Goal: Information Seeking & Learning: Learn about a topic

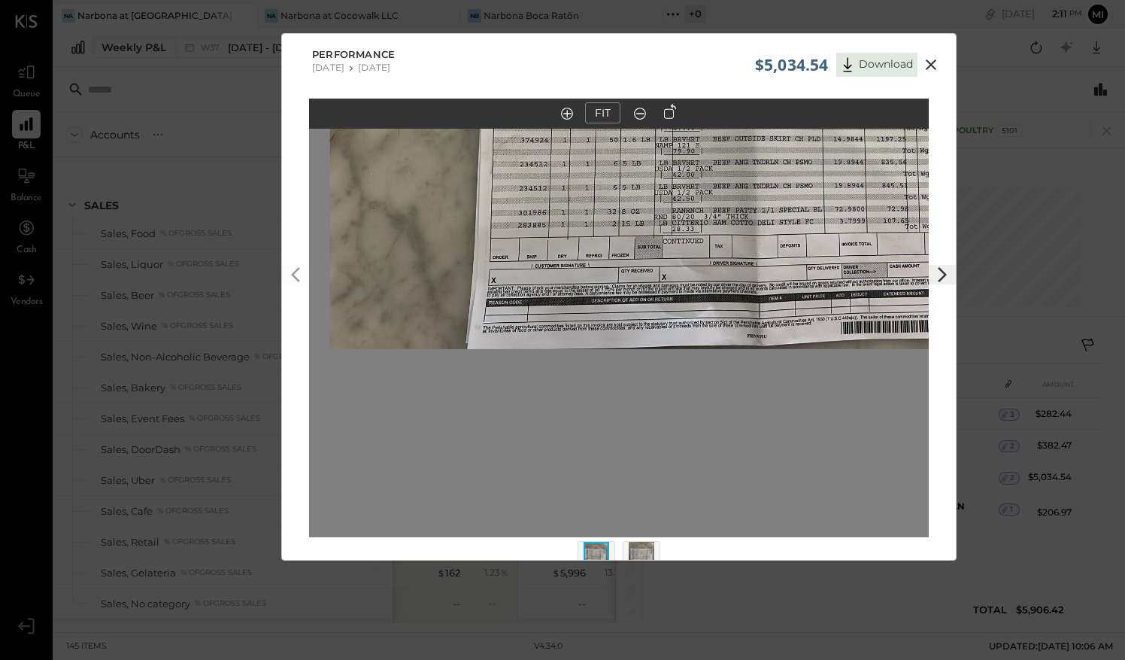
scroll to position [476, 0]
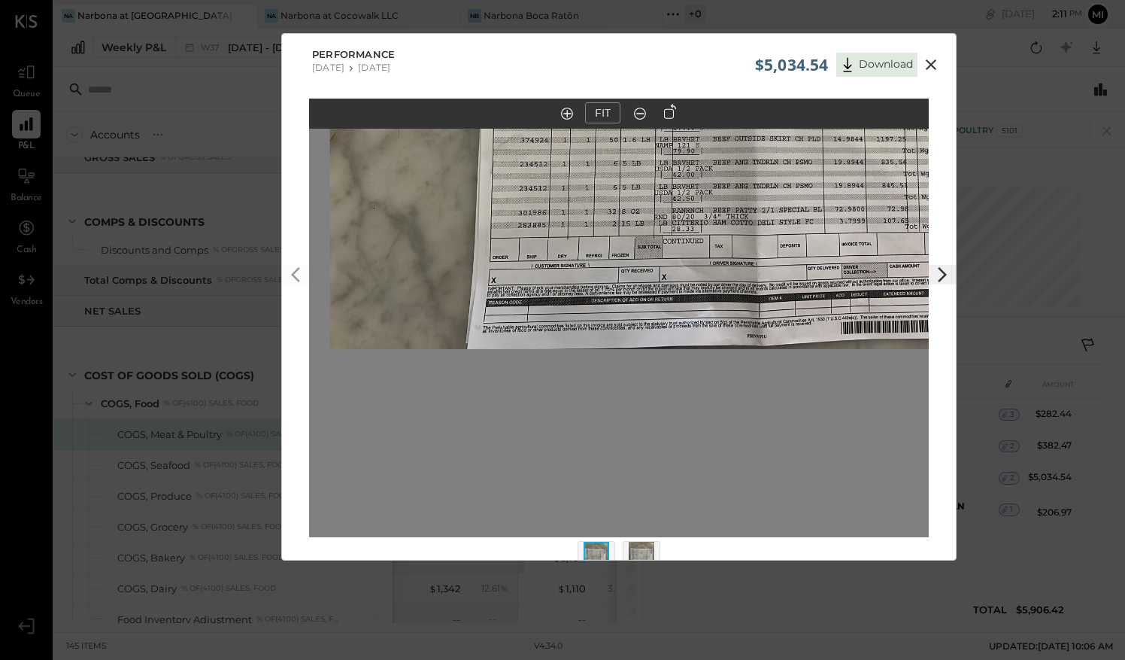
click at [933, 64] on icon at bounding box center [931, 65] width 18 height 18
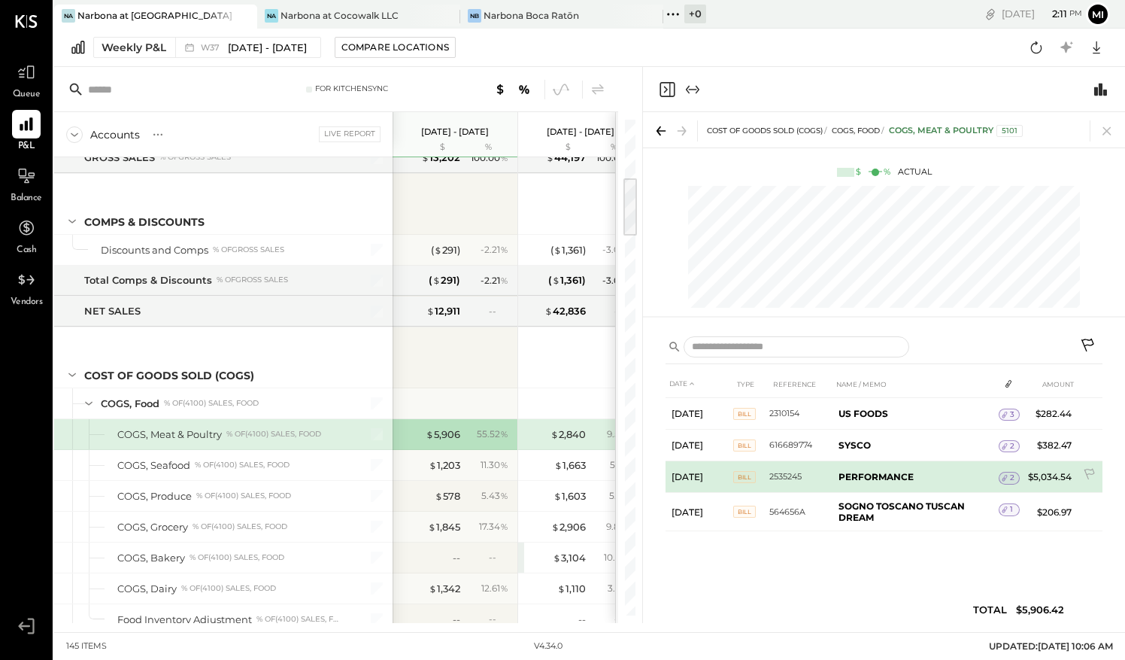
click at [903, 480] on b "PERFORMANCE" at bounding box center [876, 476] width 75 height 11
click at [1008, 478] on icon at bounding box center [1005, 477] width 11 height 11
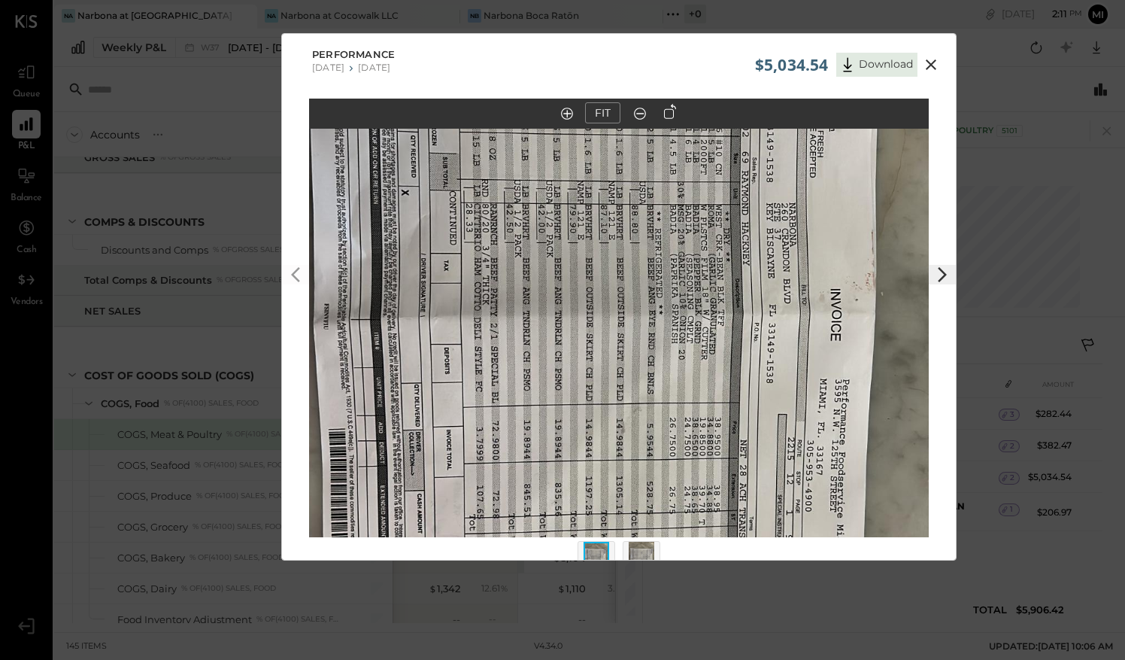
click at [665, 112] on icon at bounding box center [670, 111] width 12 height 15
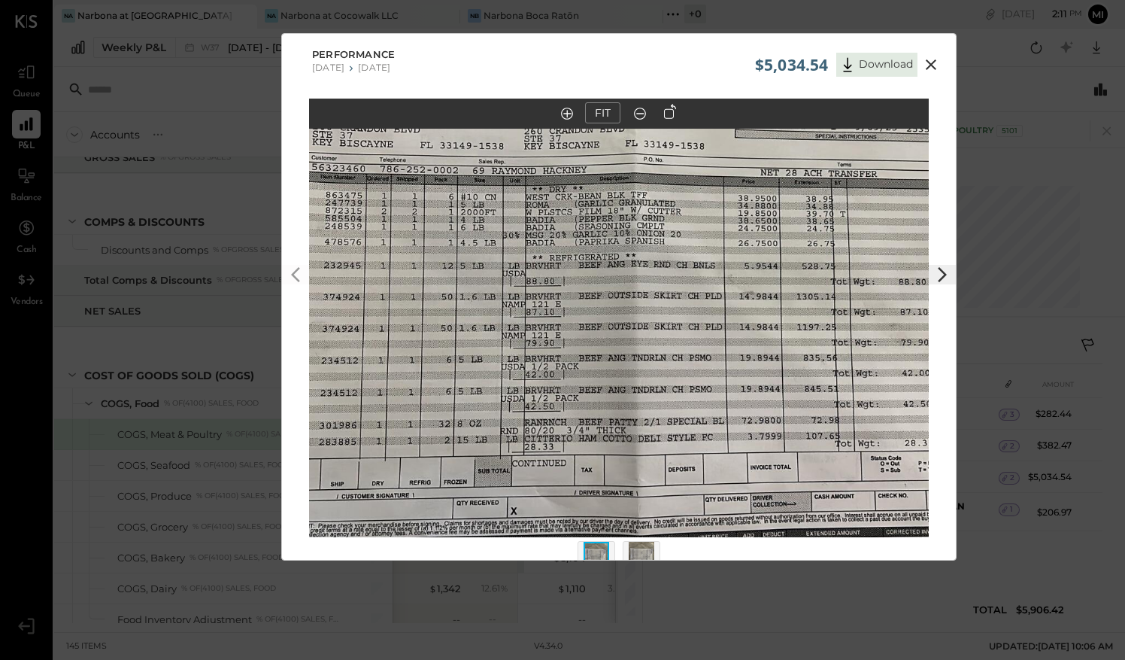
click at [639, 113] on out at bounding box center [640, 114] width 12 height 12
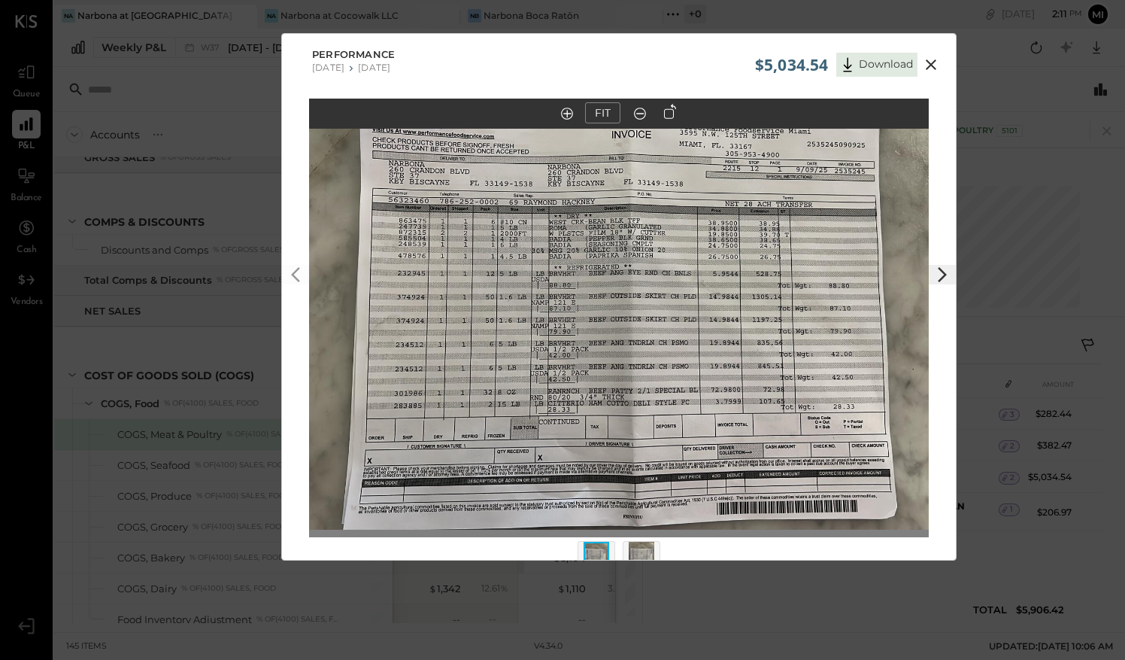
click at [639, 113] on out at bounding box center [640, 114] width 12 height 12
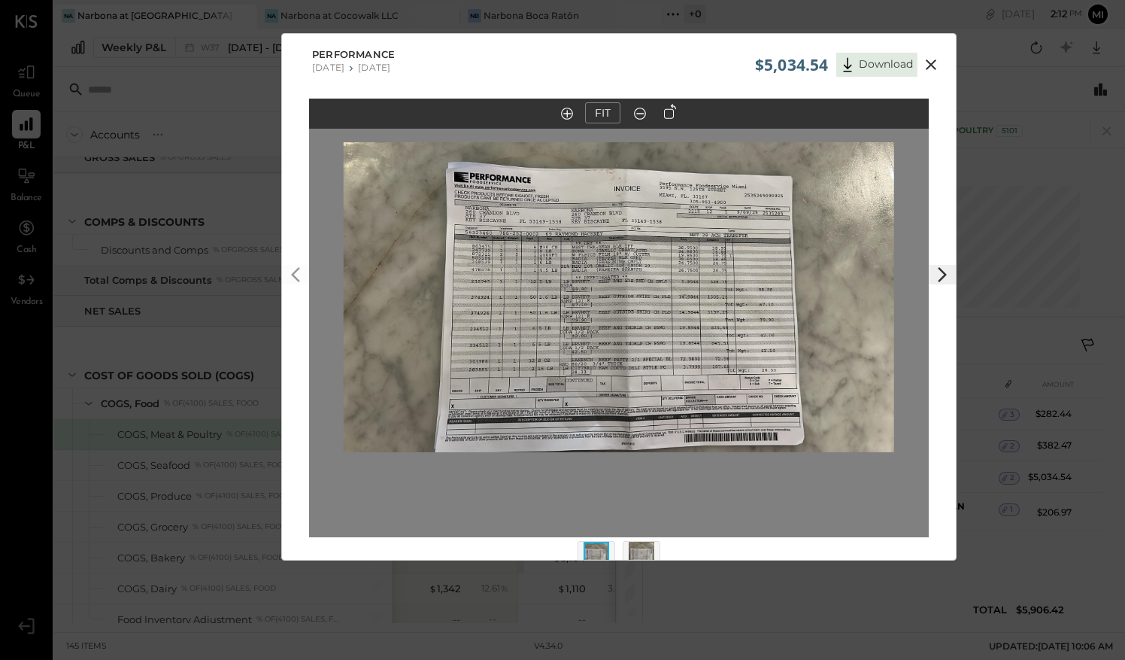
click at [566, 111] on icon at bounding box center [567, 114] width 12 height 12
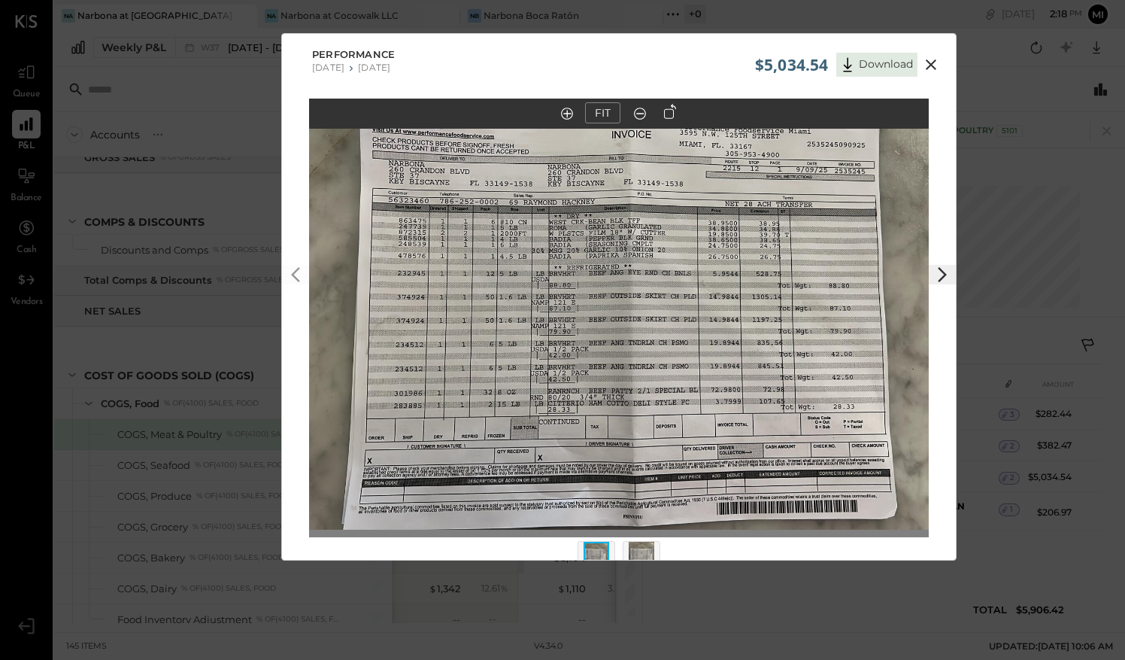
click at [931, 62] on icon at bounding box center [931, 64] width 11 height 11
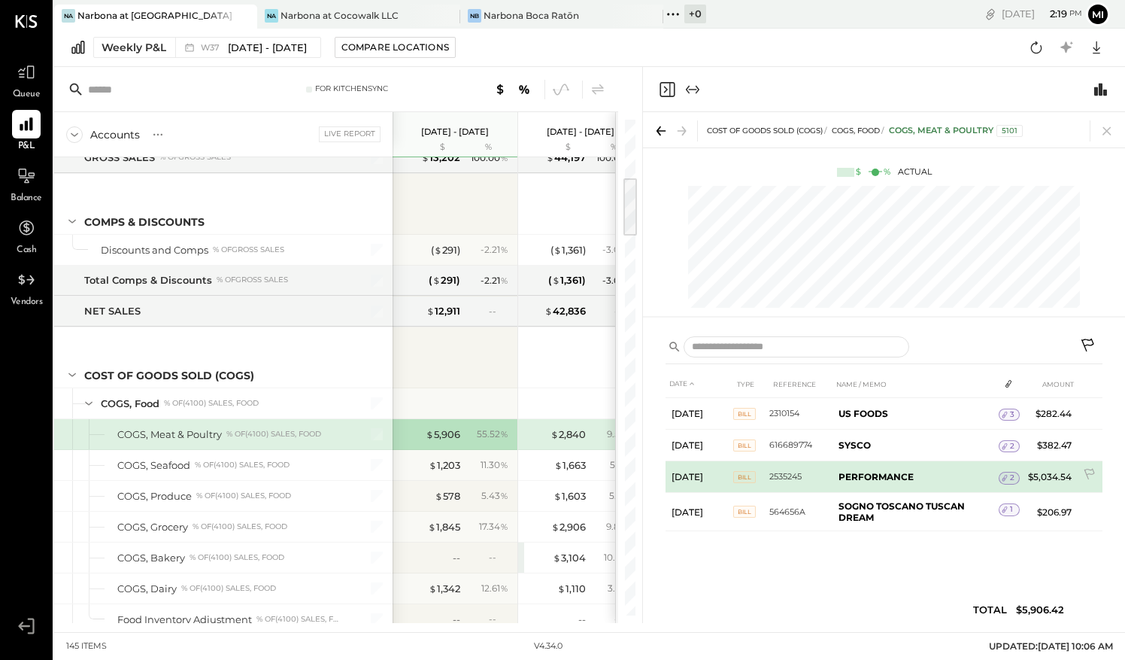
click at [1004, 472] on icon at bounding box center [1005, 477] width 11 height 11
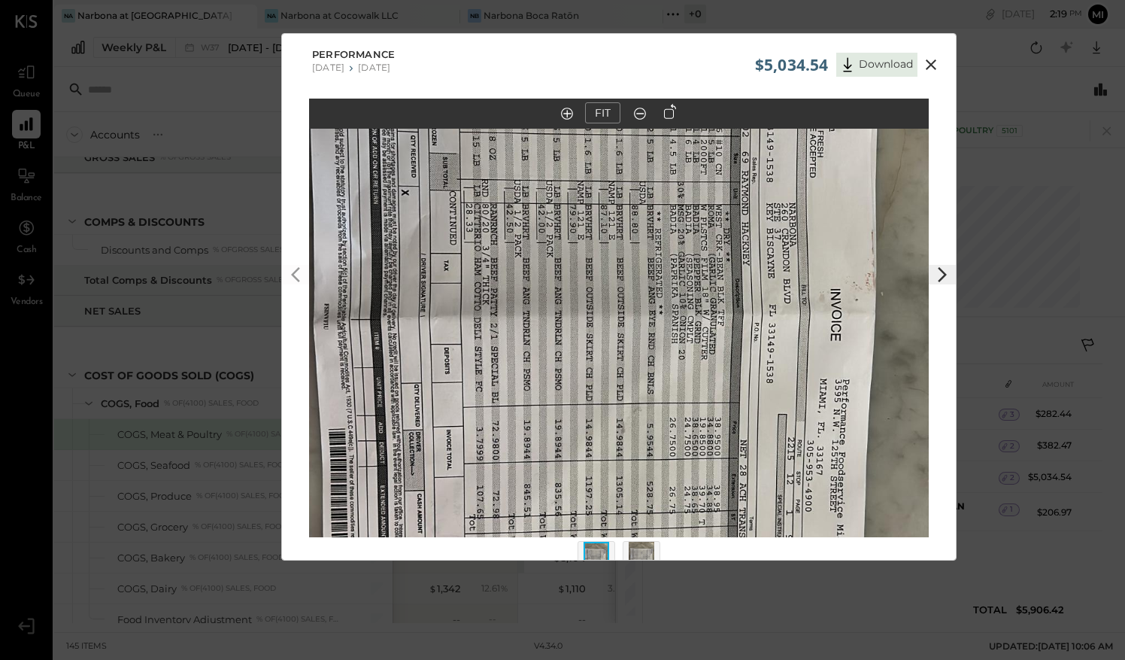
click at [667, 114] on icon at bounding box center [670, 111] width 12 height 15
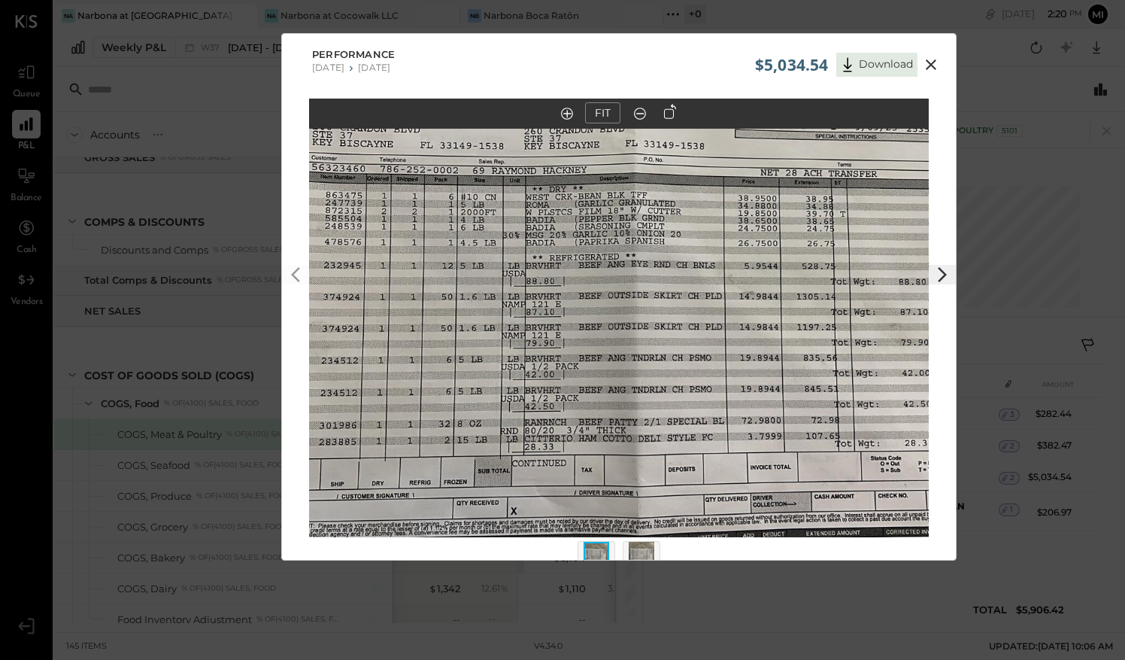
click at [930, 61] on icon at bounding box center [931, 65] width 18 height 18
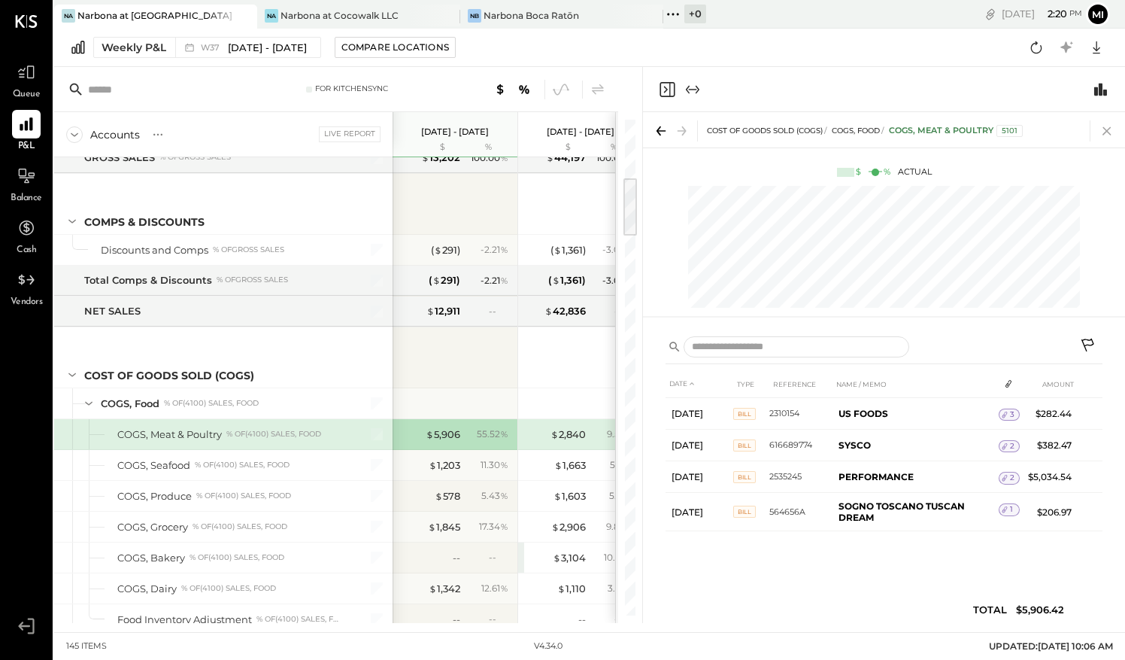
click at [1109, 129] on icon at bounding box center [1107, 131] width 8 height 8
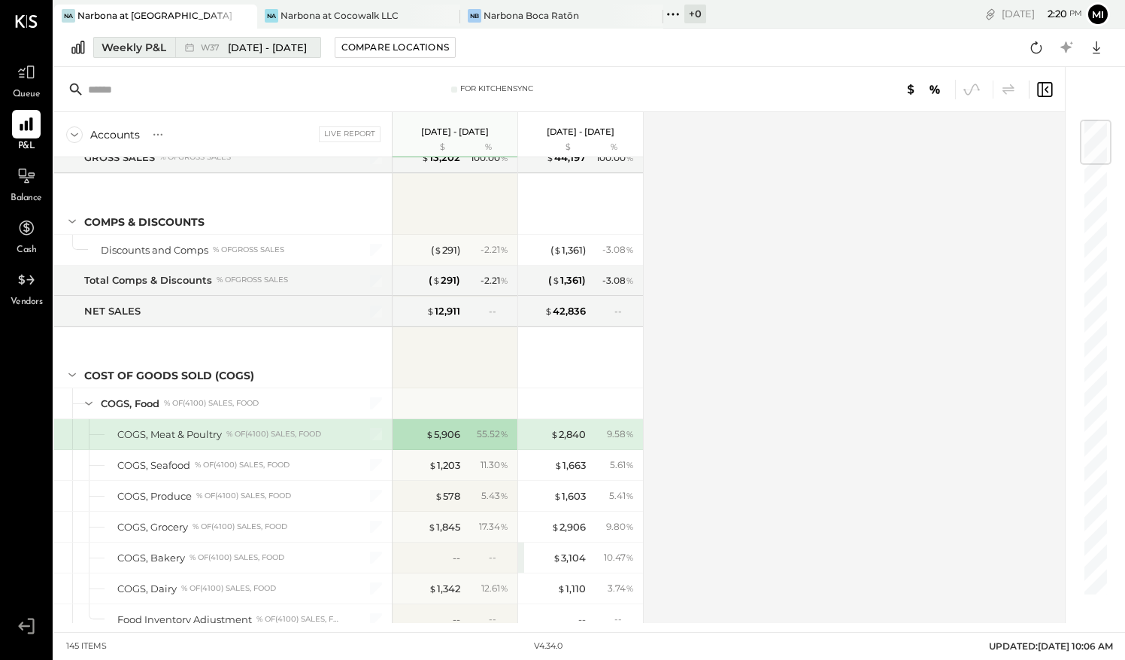
click at [244, 49] on span "[DATE] - [DATE]" at bounding box center [267, 48] width 79 height 14
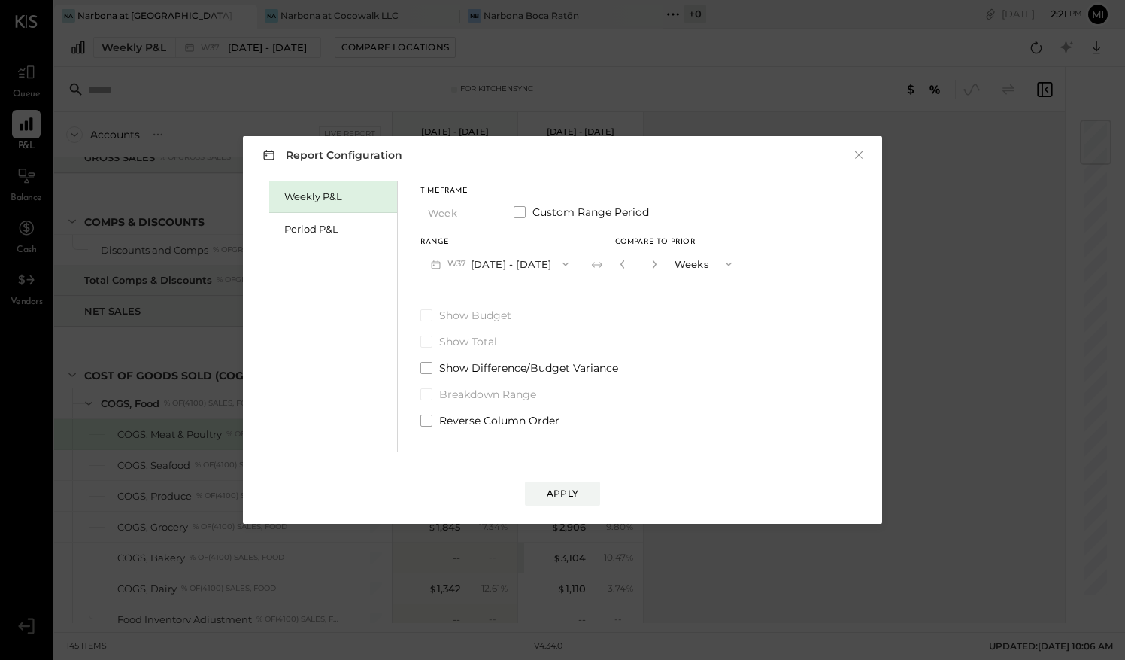
click at [723, 265] on icon "button" at bounding box center [729, 264] width 12 height 12
click at [696, 264] on span "Weeks" at bounding box center [693, 264] width 29 height 10
click at [648, 268] on button "button" at bounding box center [654, 264] width 12 height 17
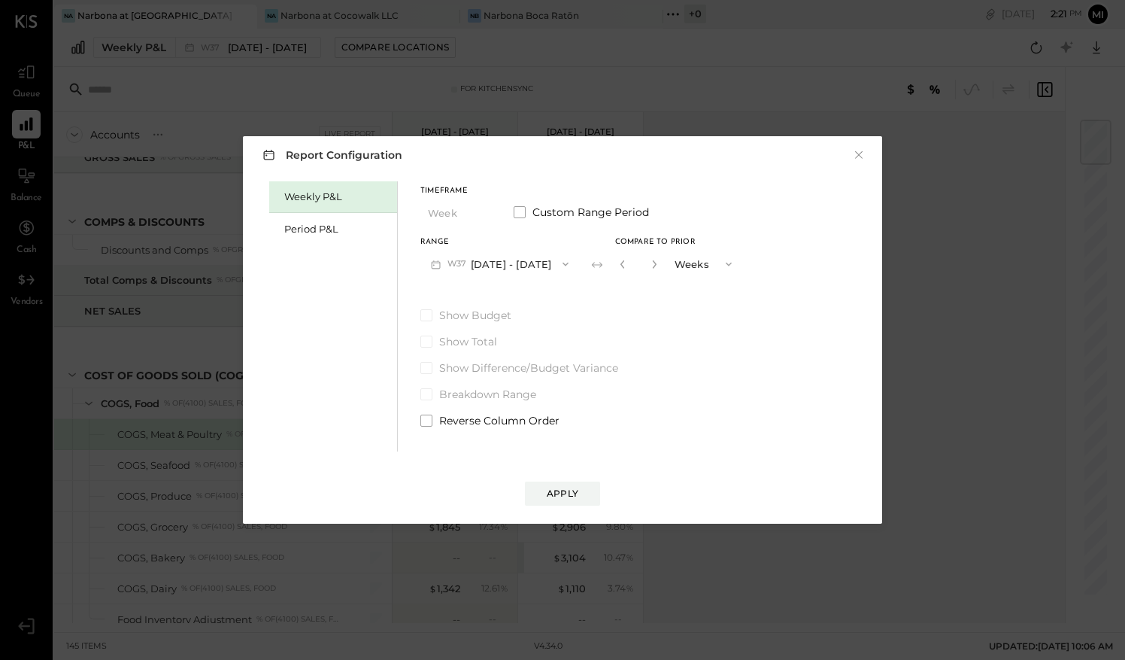
click at [648, 268] on button "button" at bounding box center [654, 264] width 12 height 17
type input "*"
click at [563, 499] on div "Apply" at bounding box center [563, 493] width 32 height 13
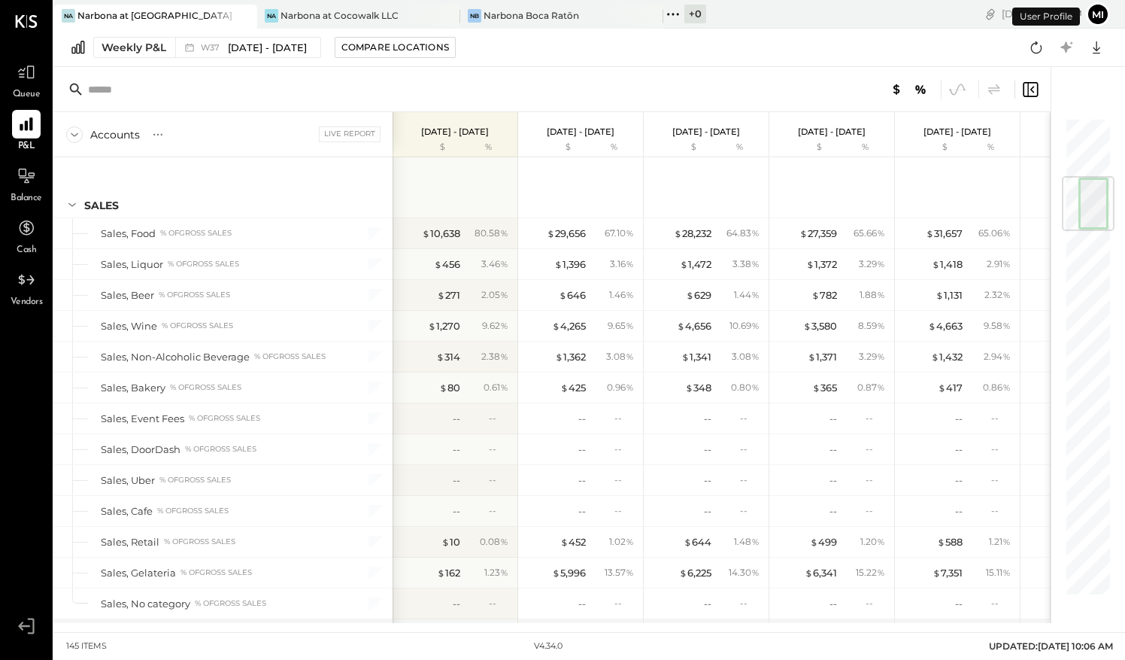
scroll to position [499, 0]
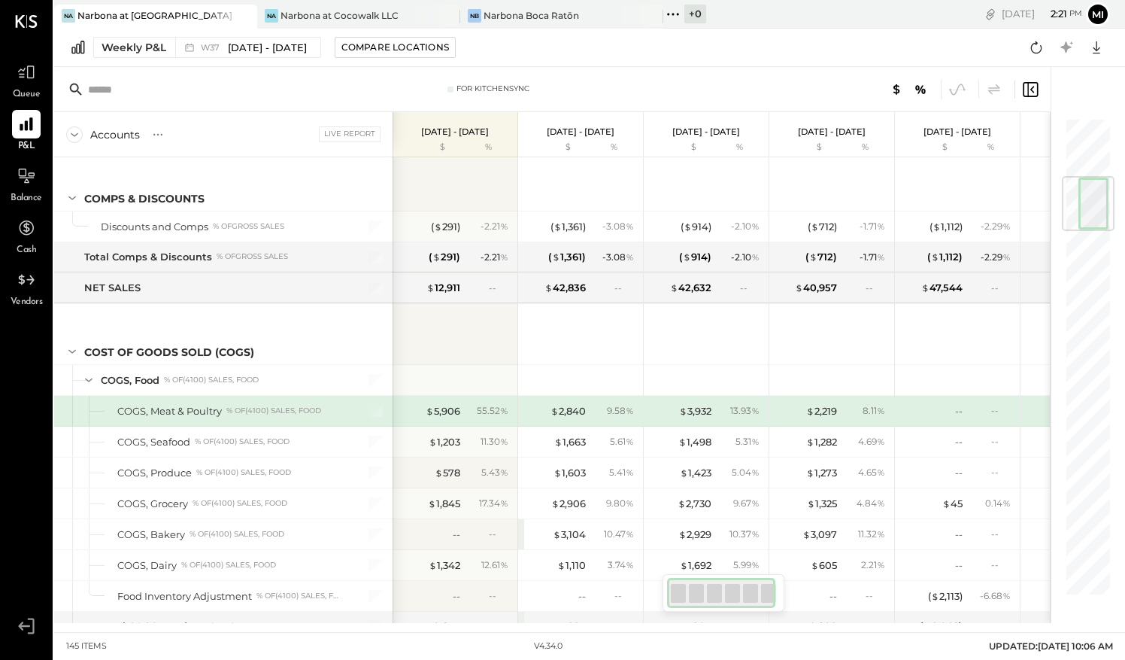
click at [206, 20] on div at bounding box center [231, 16] width 53 height 22
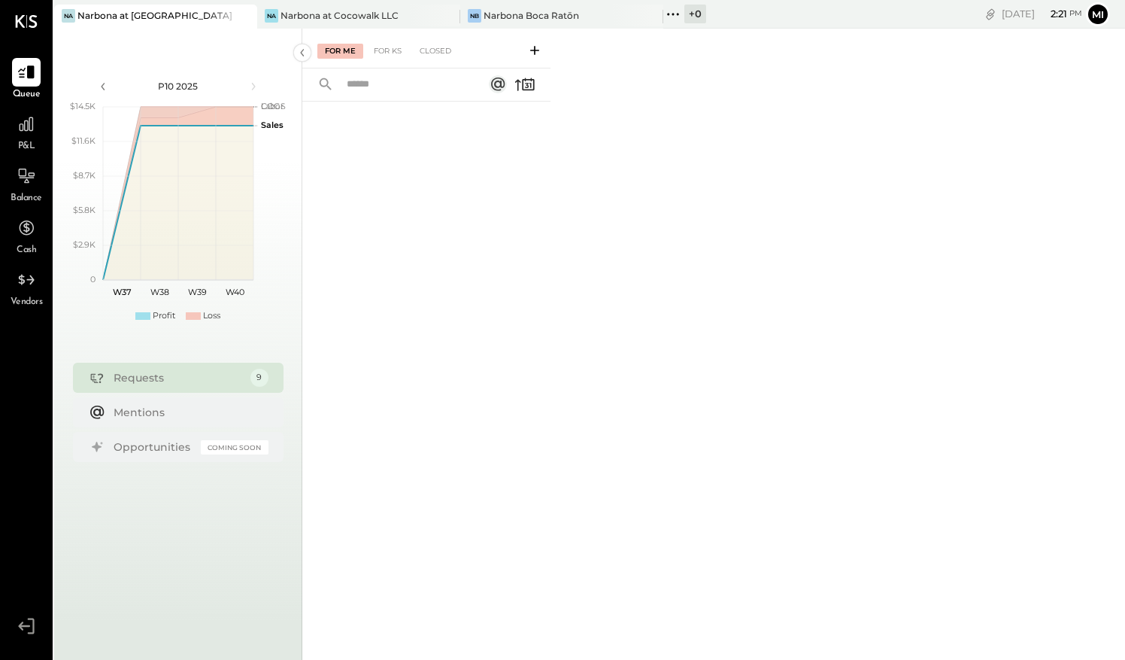
click at [26, 143] on span "P&L" at bounding box center [26, 147] width 17 height 14
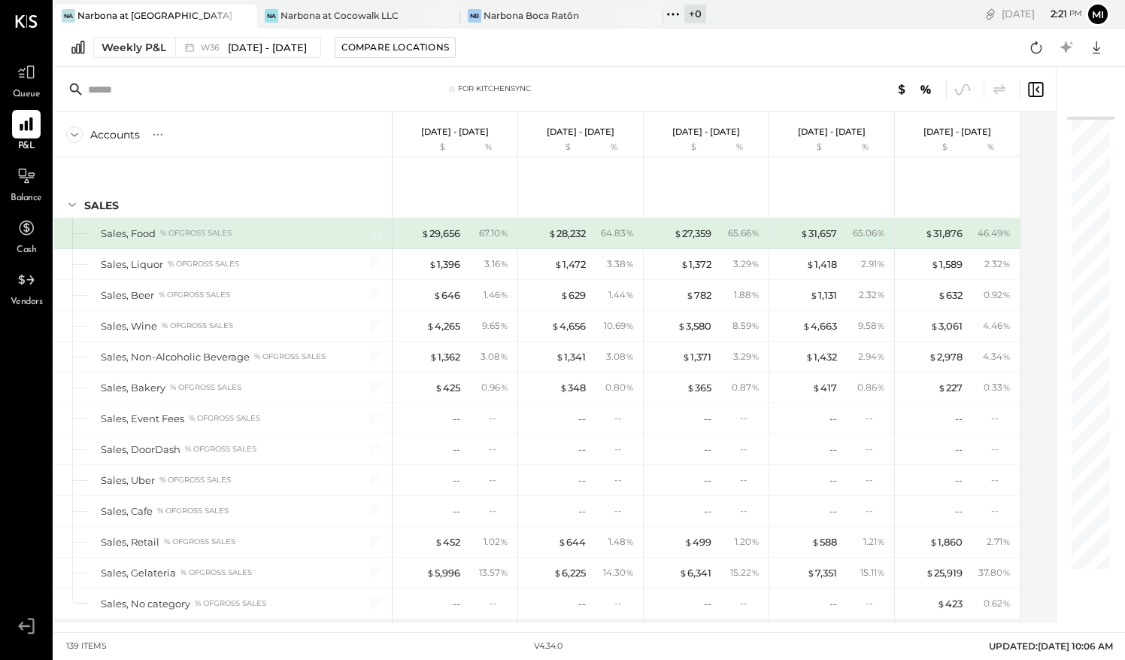
scroll to position [103, 0]
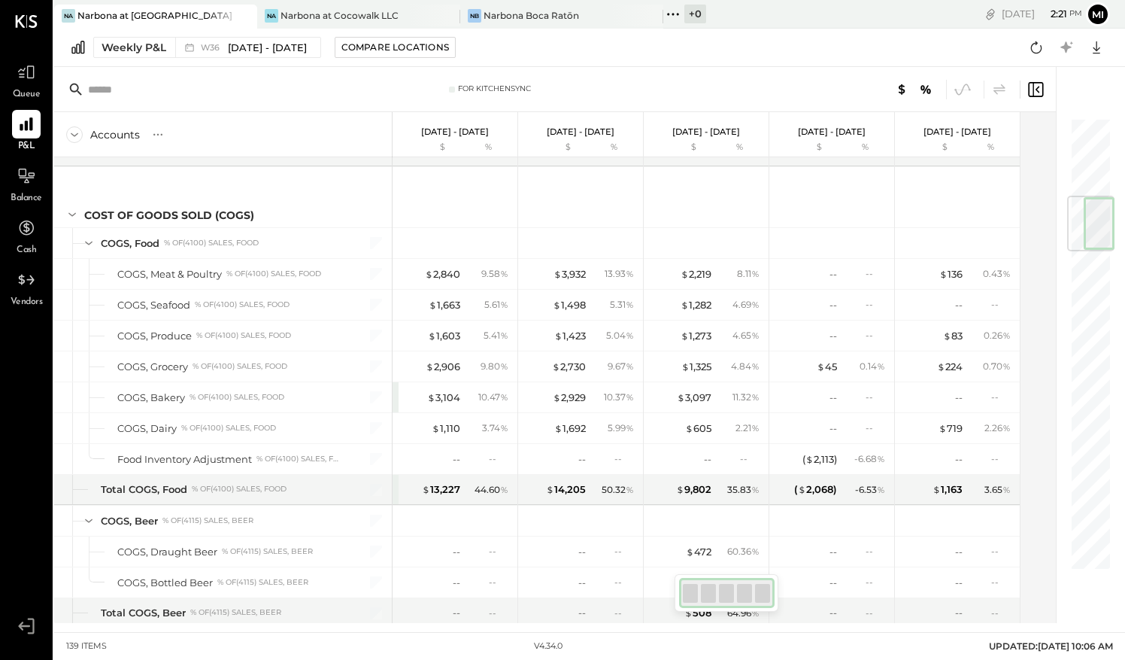
drag, startPoint x: 1097, startPoint y: 135, endPoint x: 1100, endPoint y: 202, distance: 67.0
click at [1100, 202] on div at bounding box center [1090, 224] width 47 height 56
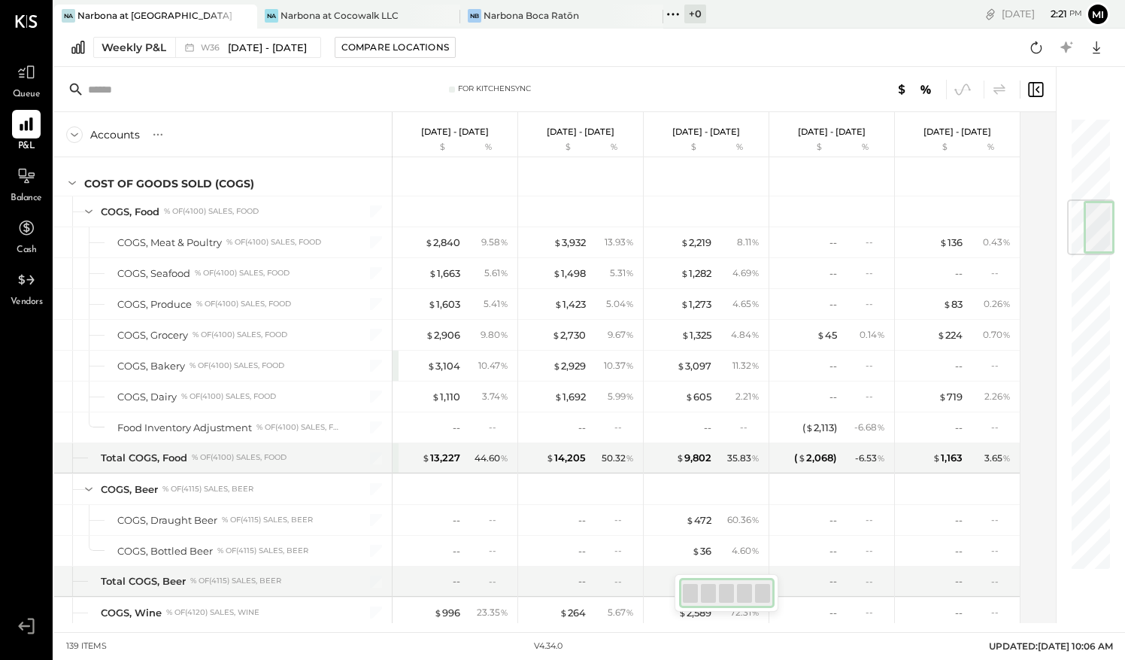
drag, startPoint x: 1100, startPoint y: 202, endPoint x: 1104, endPoint y: 230, distance: 28.9
click at [1104, 230] on div at bounding box center [1090, 227] width 47 height 56
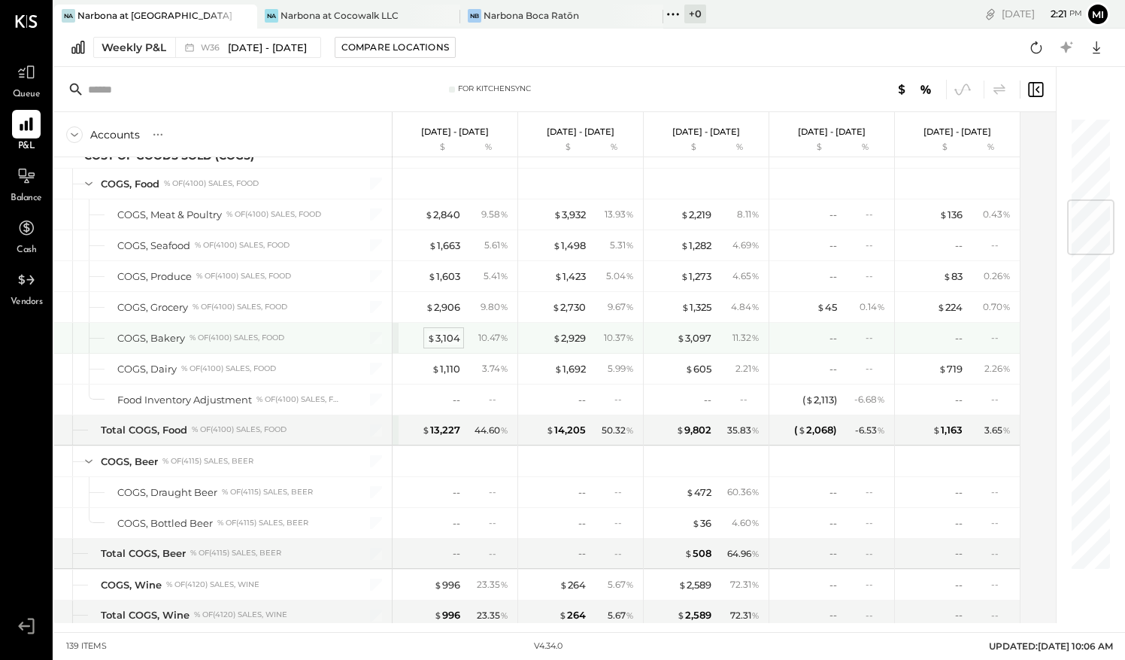
click at [447, 331] on div "$ 3,104" at bounding box center [443, 338] width 33 height 14
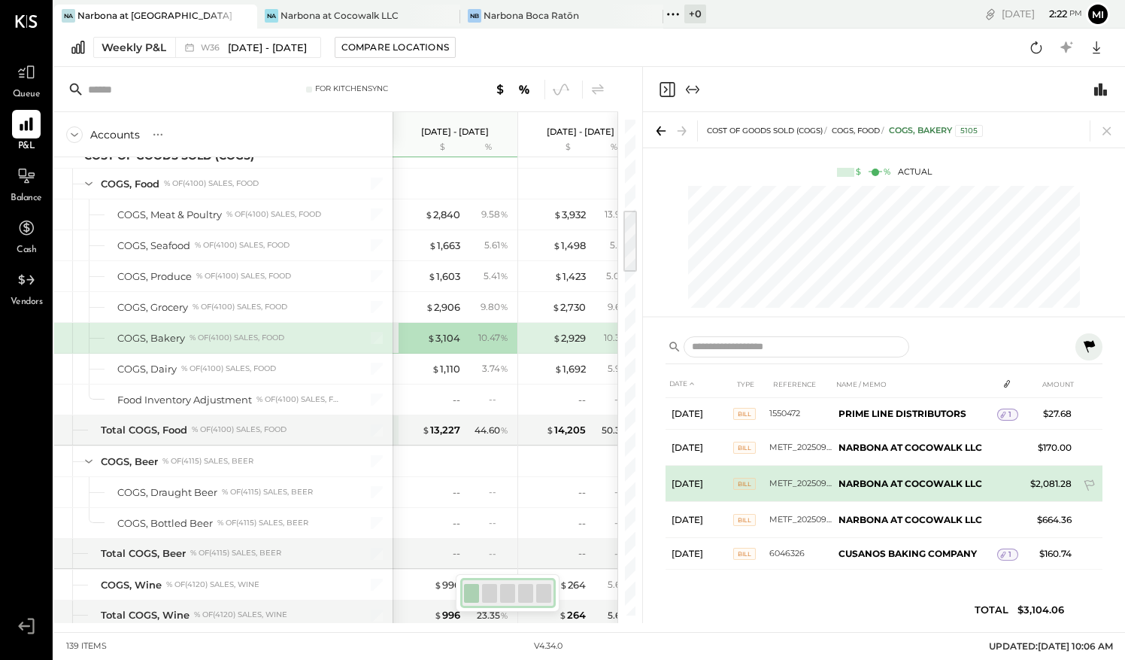
click at [980, 478] on b "NARBONA AT COCOWALK LLC" at bounding box center [911, 483] width 144 height 11
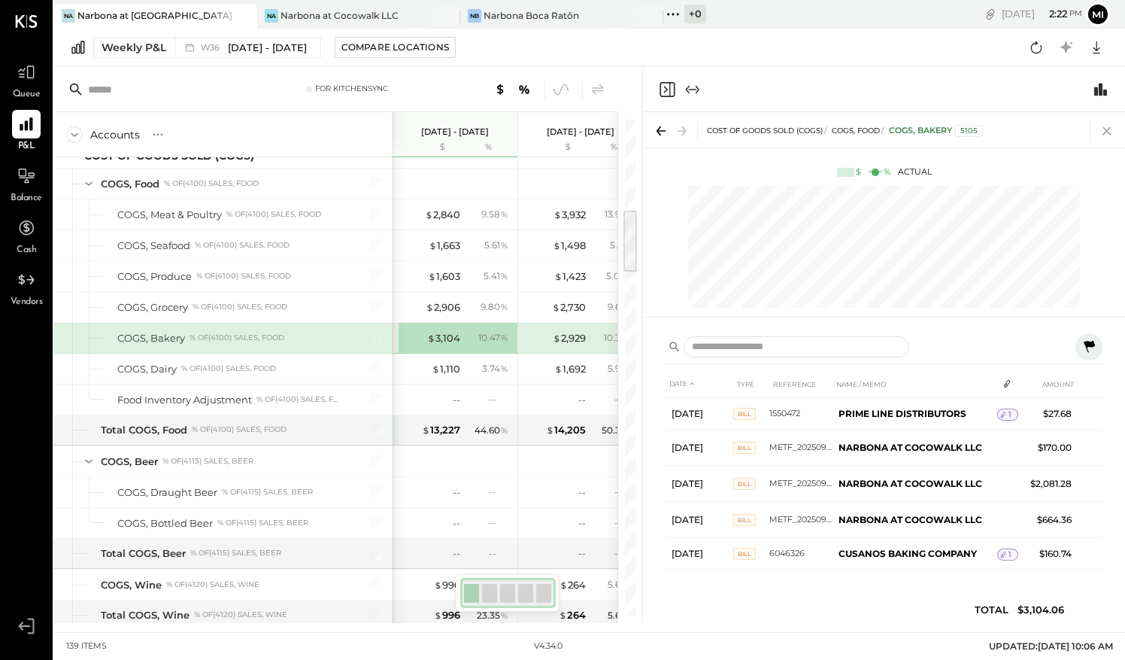
click at [1108, 132] on icon at bounding box center [1107, 131] width 8 height 8
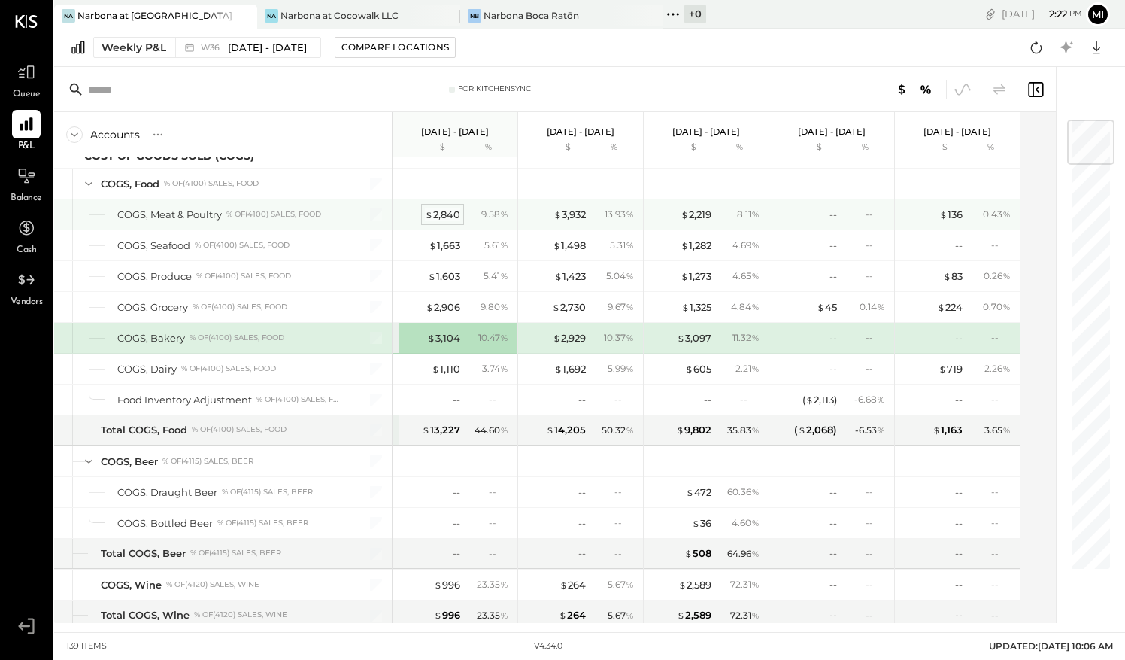
click at [448, 208] on div "$ 2,840" at bounding box center [442, 215] width 35 height 14
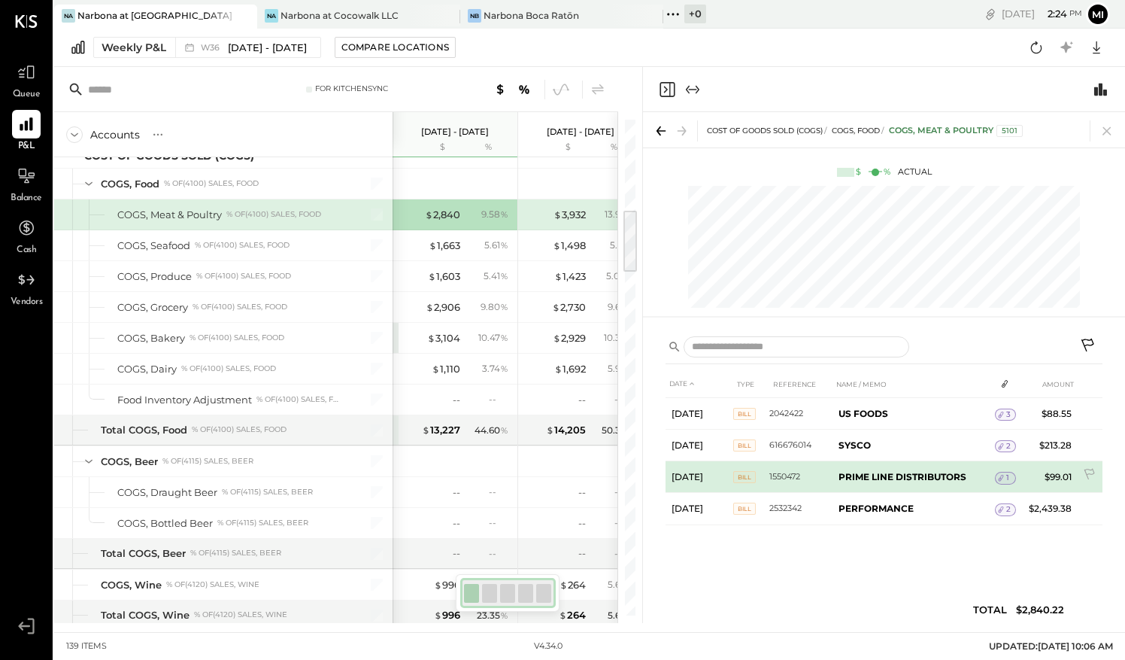
click at [1009, 472] on div "1" at bounding box center [1005, 478] width 21 height 12
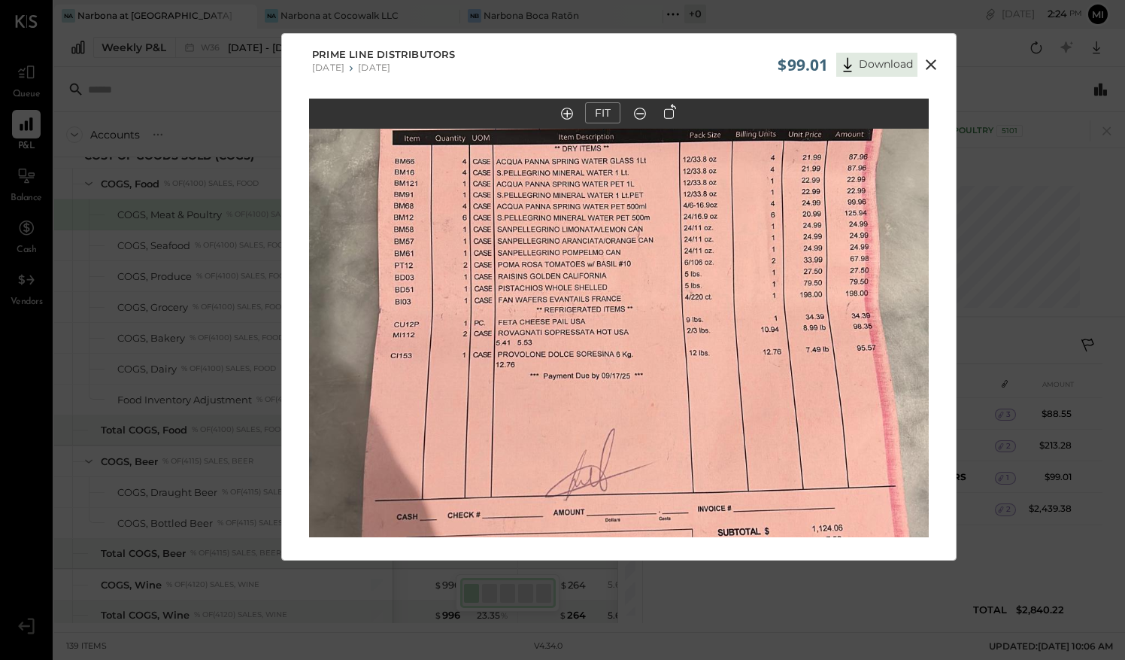
click at [930, 68] on icon at bounding box center [931, 65] width 18 height 18
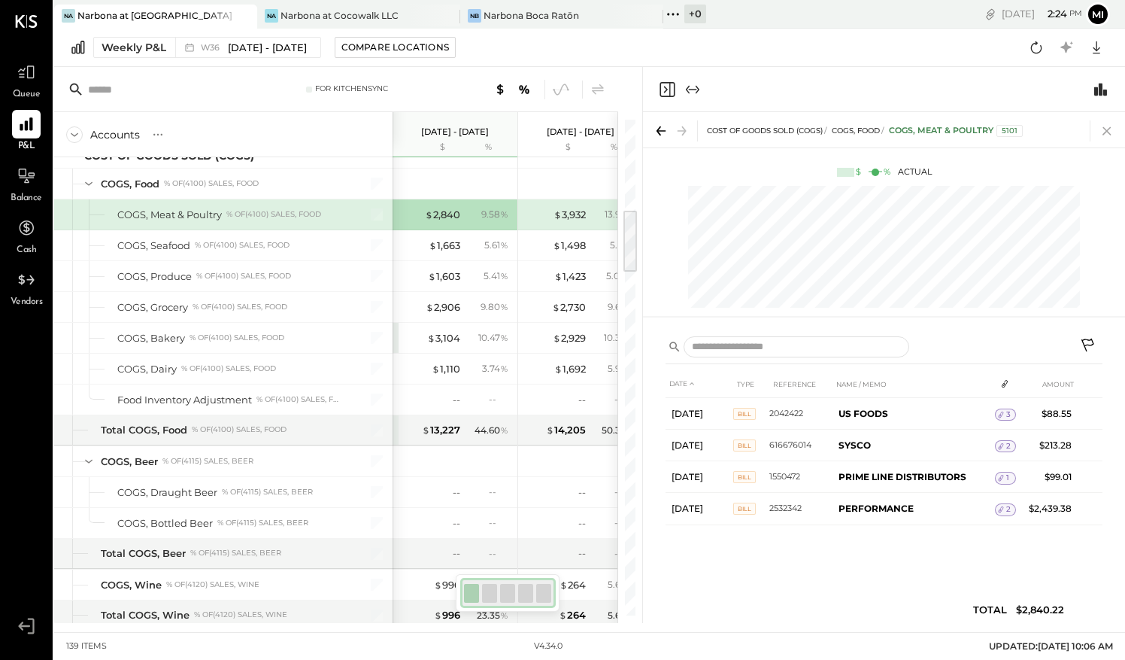
click at [1108, 134] on icon at bounding box center [1107, 130] width 21 height 21
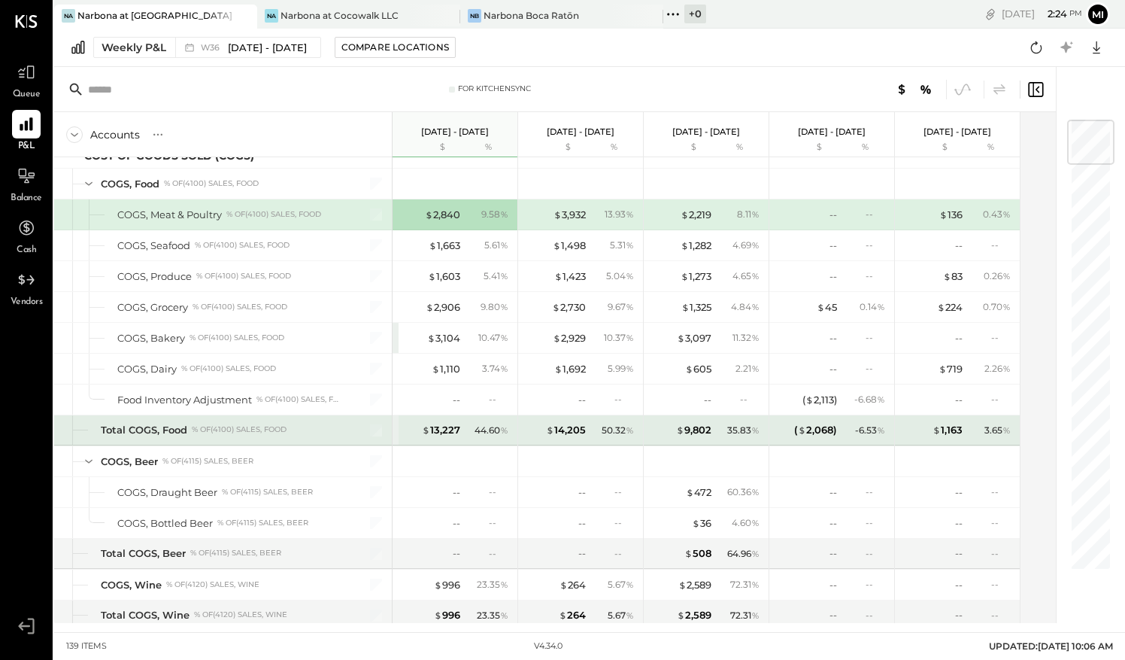
click at [507, 429] on div "44.60 %" at bounding box center [492, 430] width 34 height 14
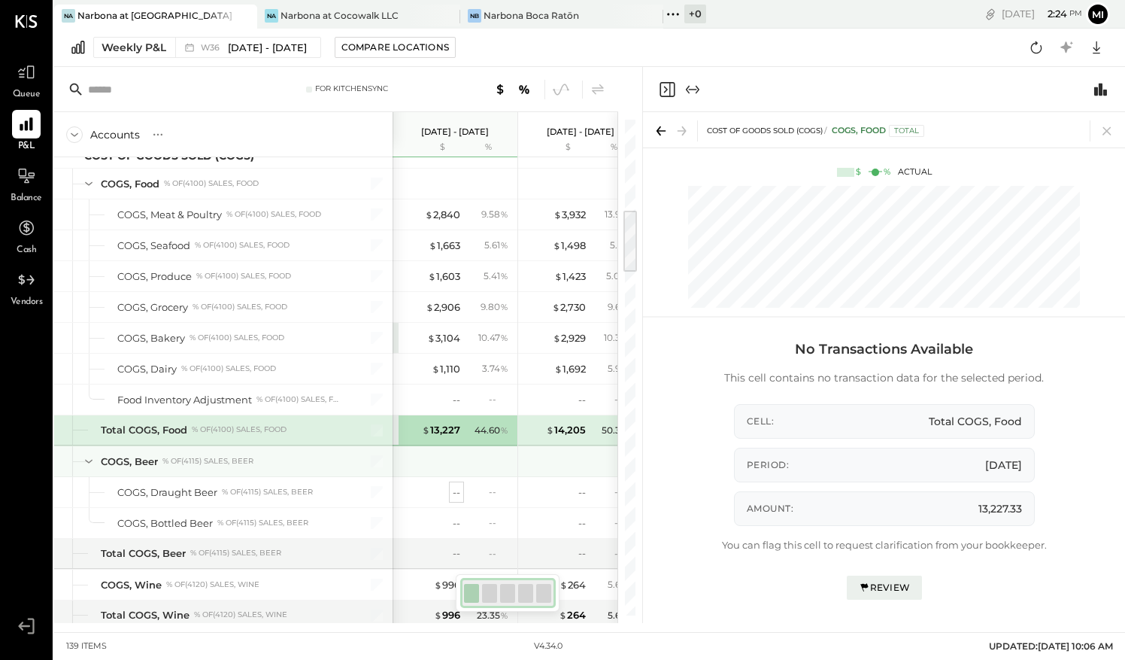
click at [457, 485] on div "--" at bounding box center [457, 492] width 8 height 14
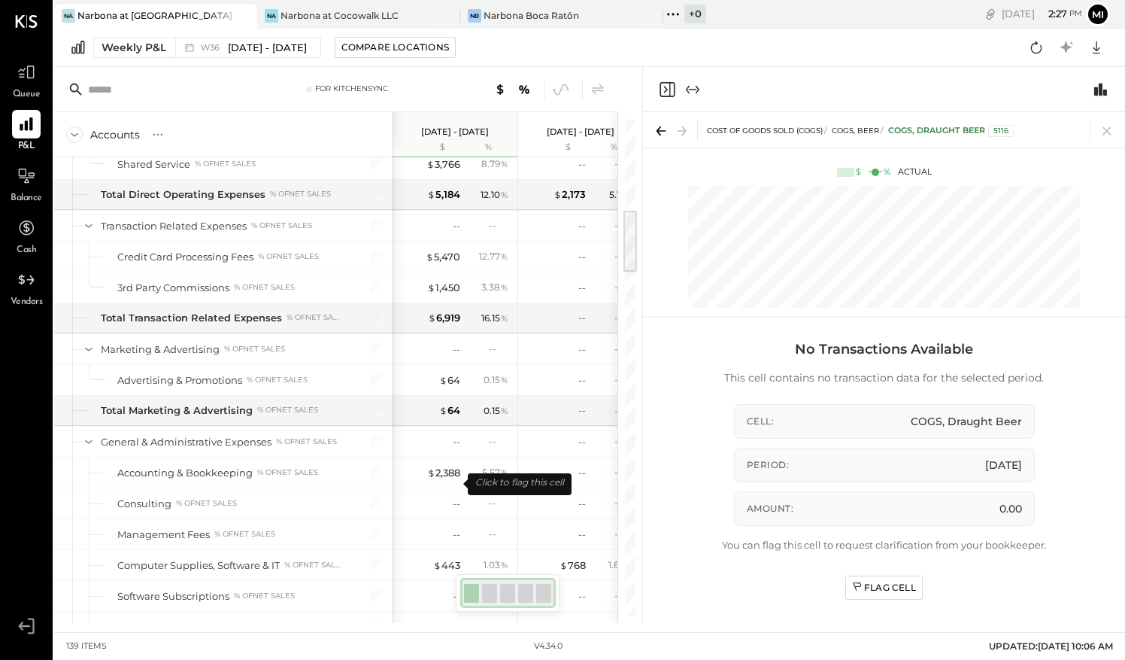
scroll to position [2289, 0]
